Goal: Obtain resource: Obtain resource

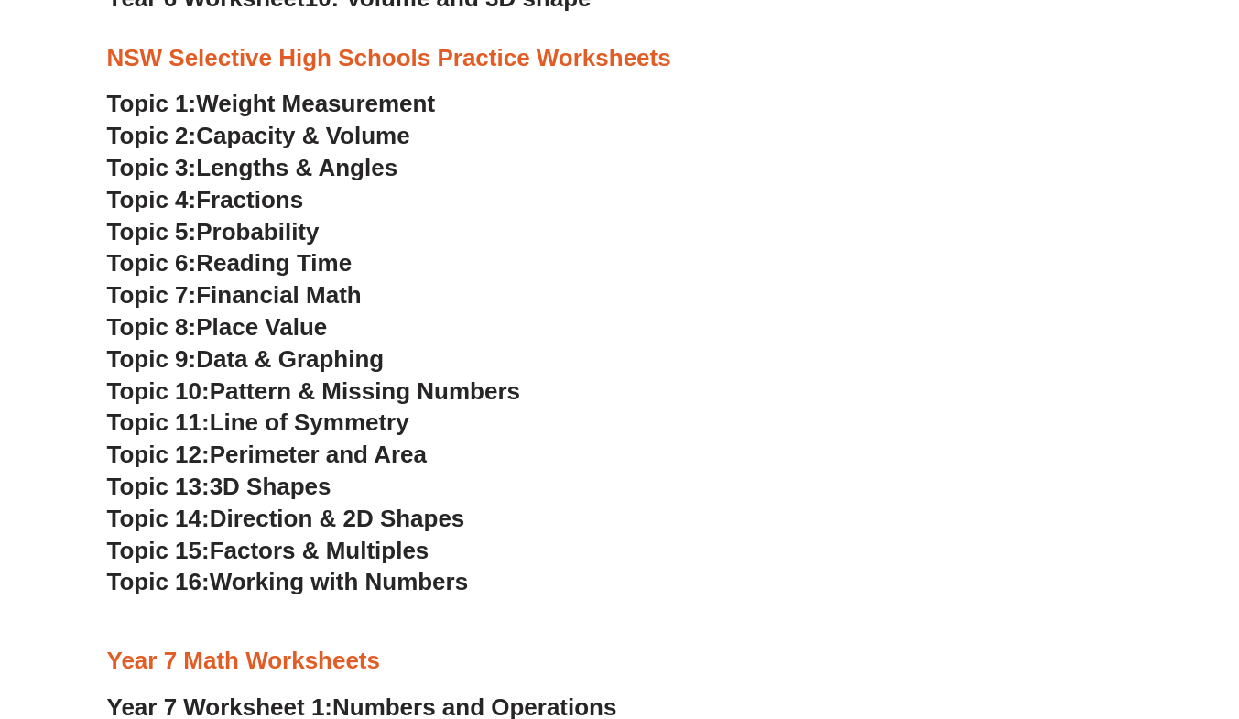
scroll to position [3899, 0]
click at [338, 101] on span "Weight Measurement" at bounding box center [315, 104] width 239 height 27
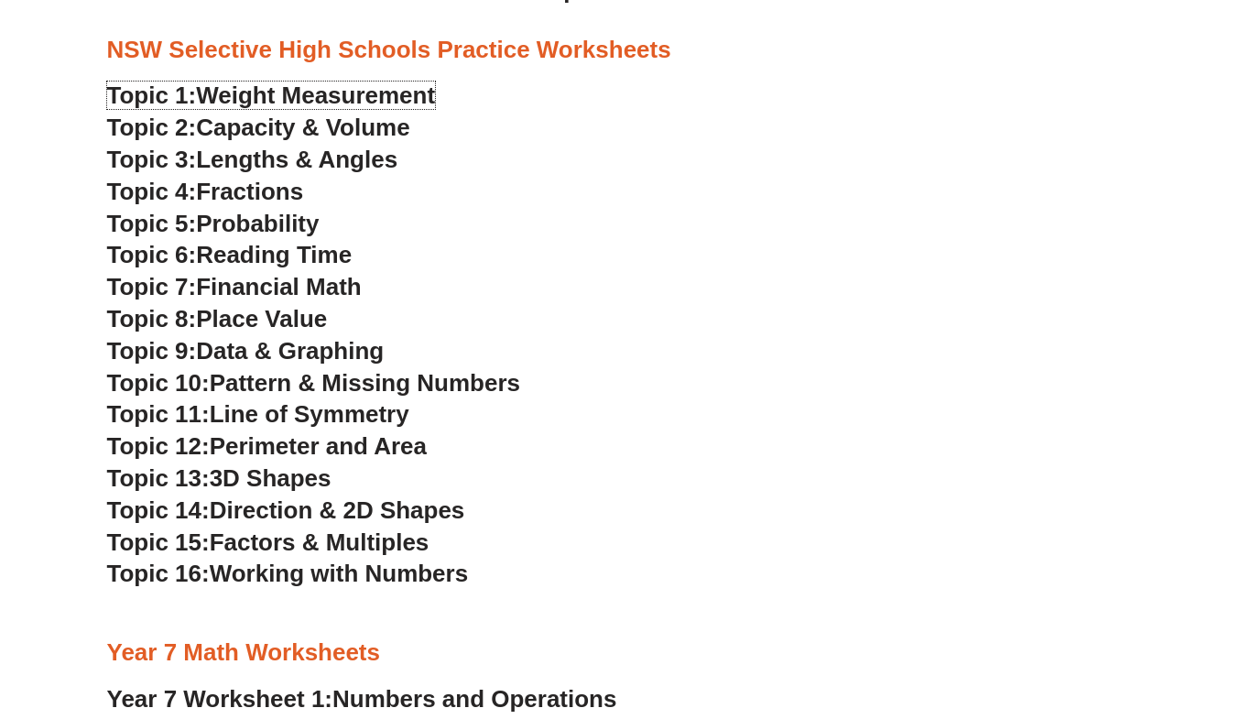
scroll to position [3911, 0]
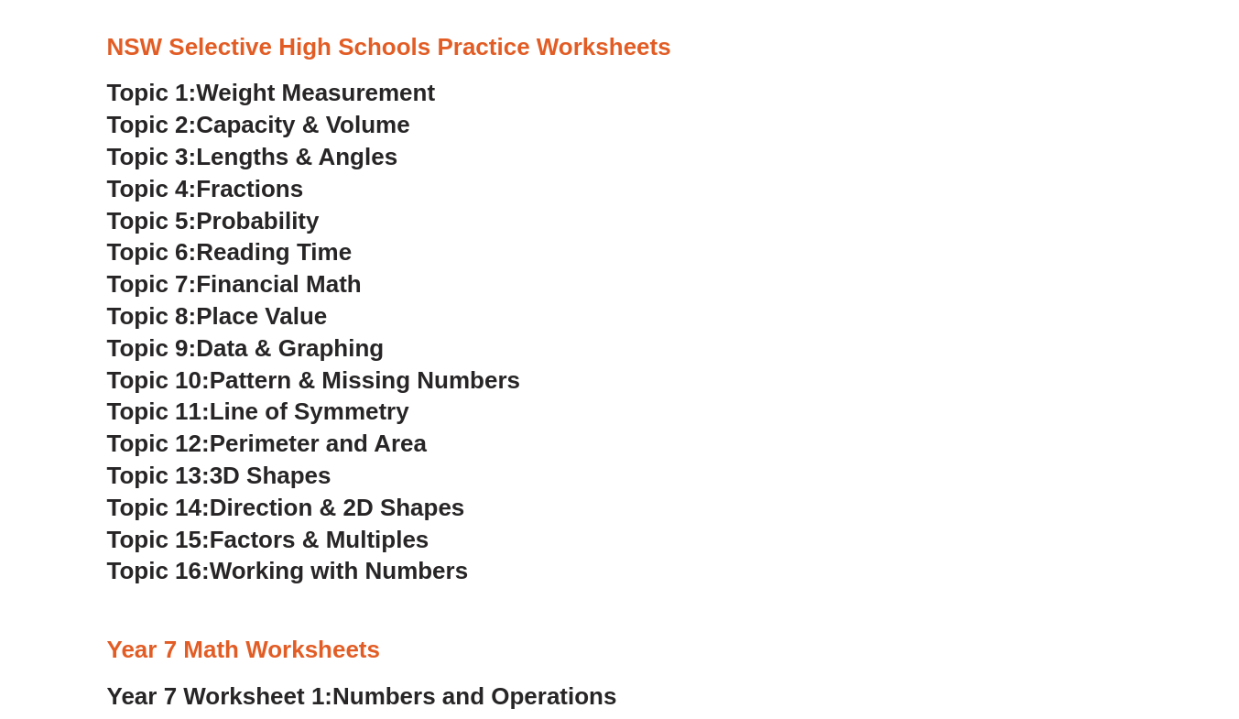
click at [278, 125] on span "Capacity & Volume" at bounding box center [302, 124] width 213 height 27
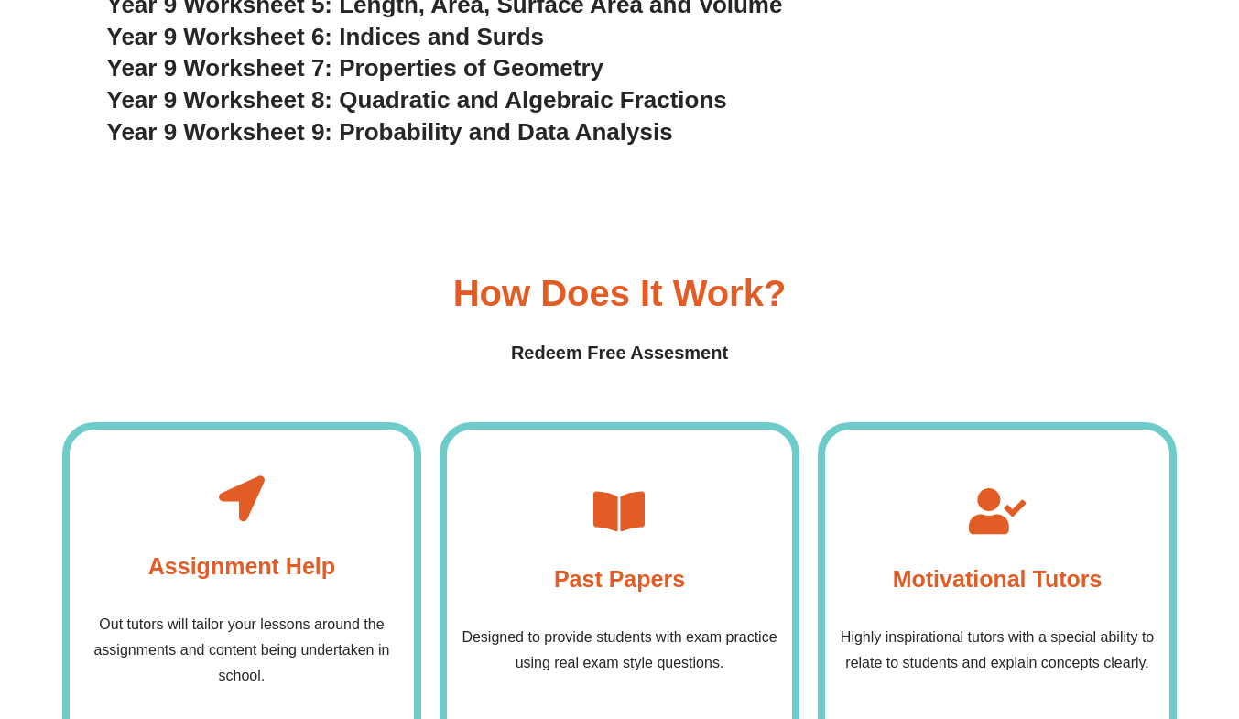
scroll to position [5204, 0]
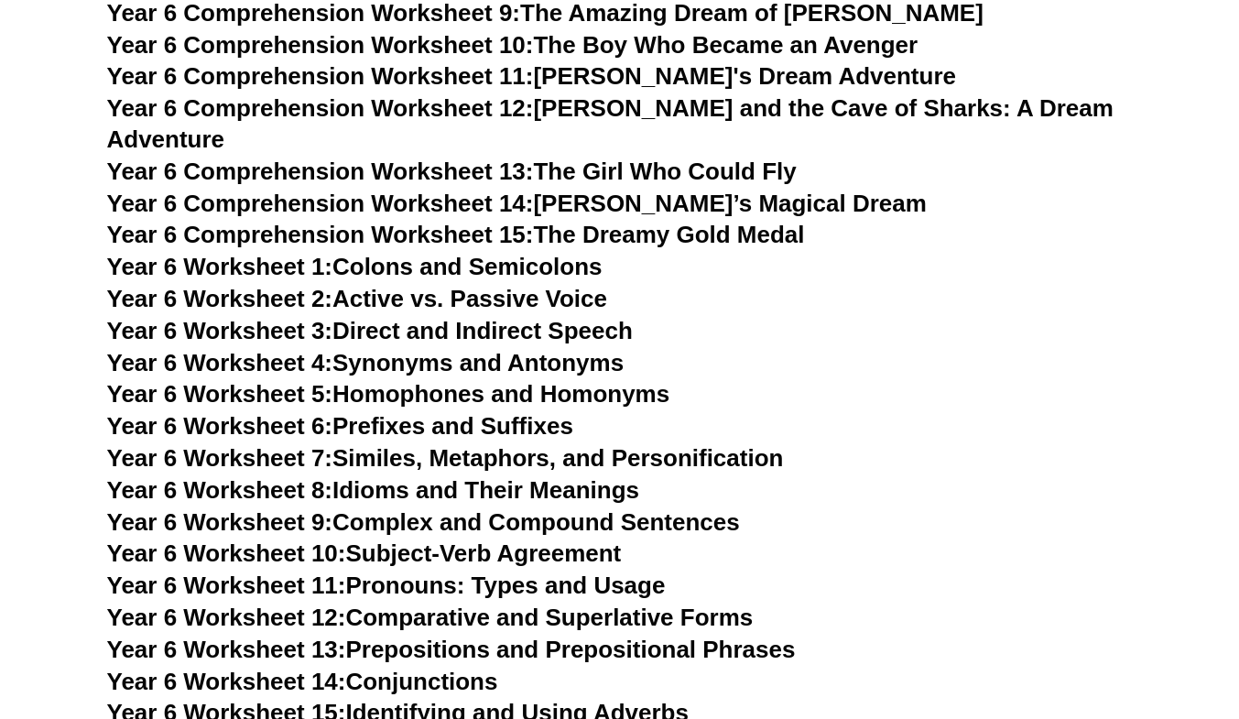
scroll to position [9539, 0]
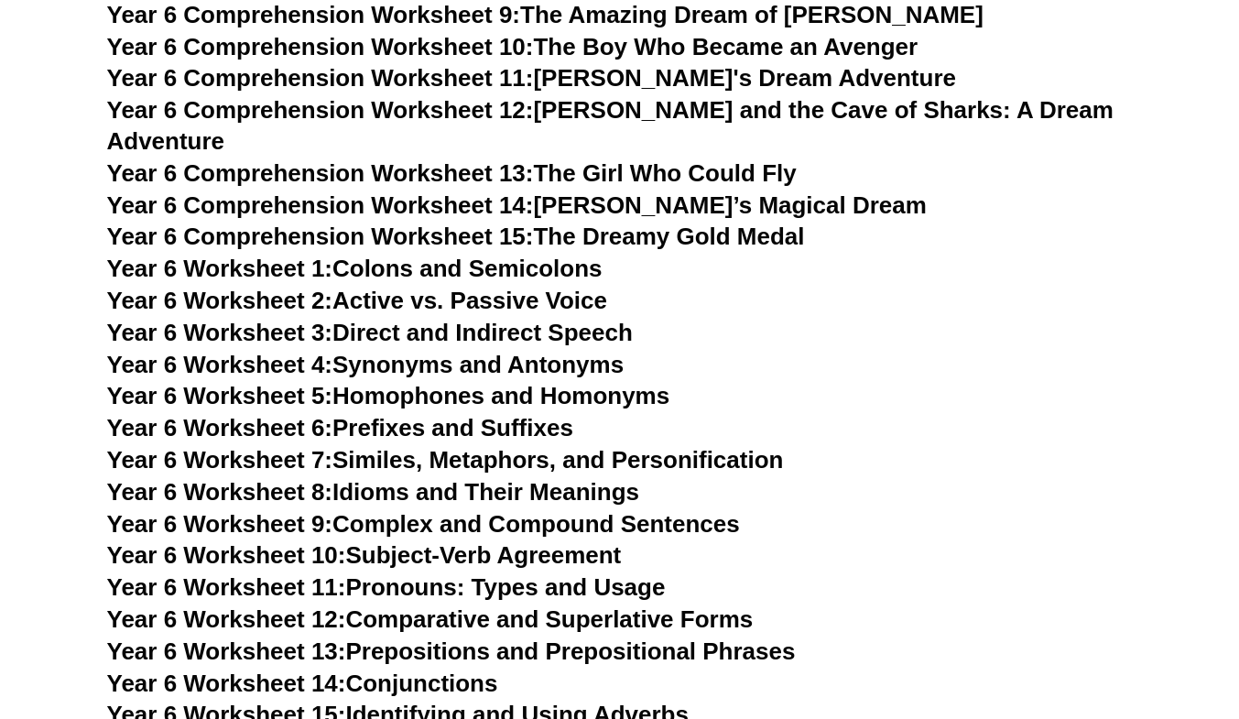
click at [501, 223] on span "Year 6 Comprehension Worksheet 15:" at bounding box center [320, 236] width 427 height 27
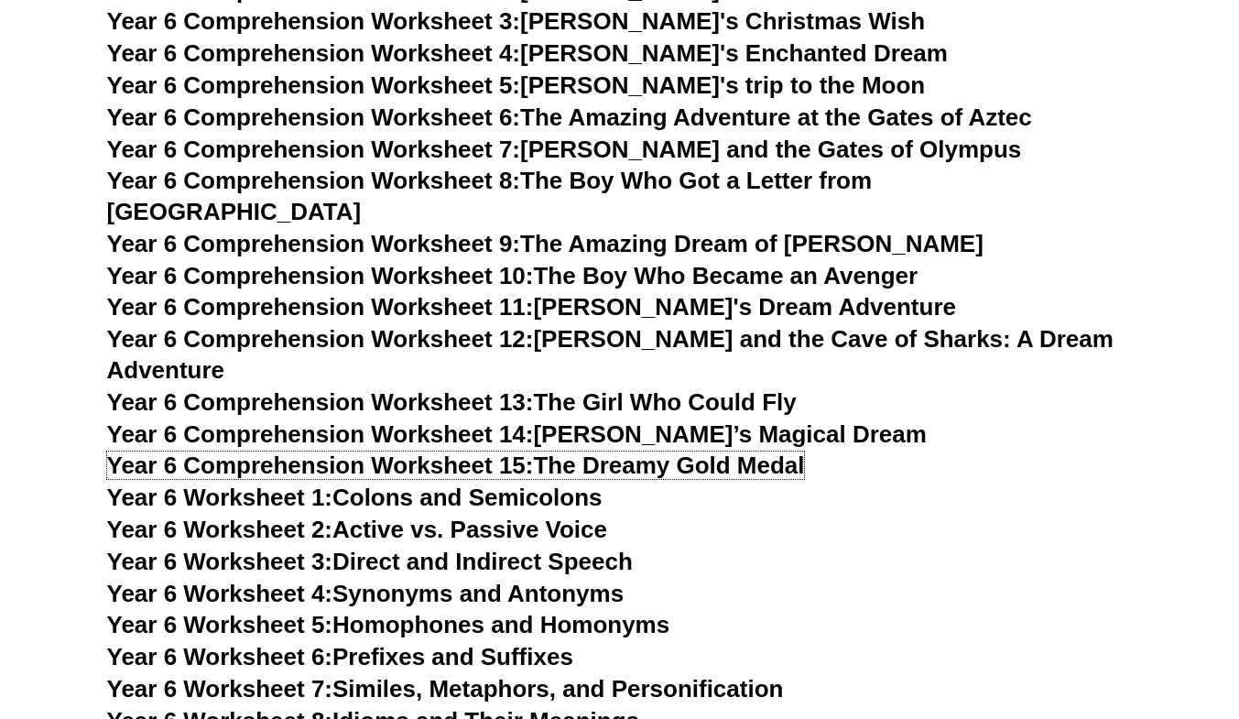
scroll to position [9286, 0]
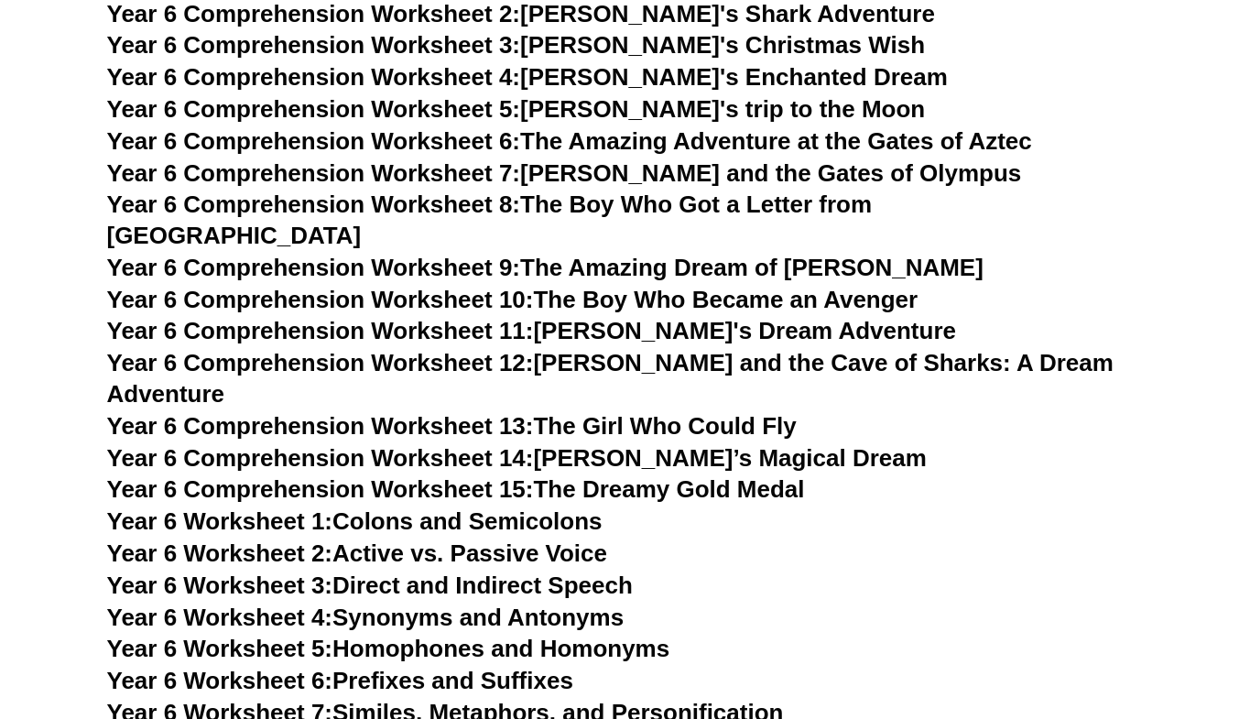
click at [560, 444] on link "Year 6 Comprehension Worksheet 14: Sophie’s Magical Dream" at bounding box center [517, 457] width 820 height 27
